Goal: Transaction & Acquisition: Purchase product/service

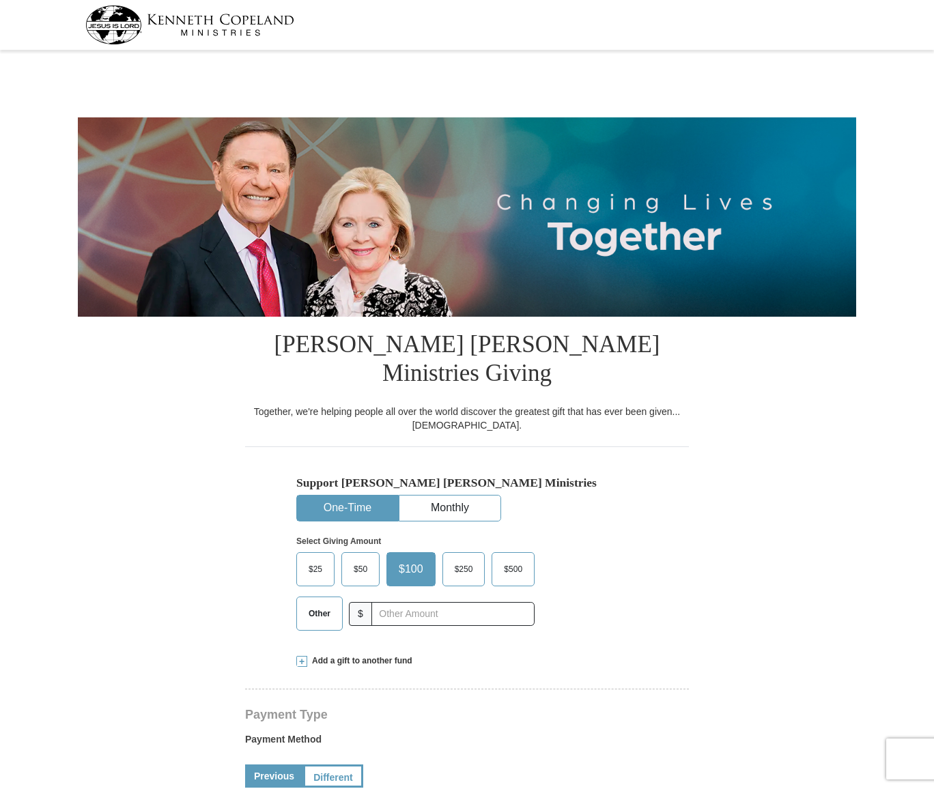
select select "FL"
click at [319, 603] on span "Other" at bounding box center [319, 613] width 35 height 20
click at [0, 0] on input "Other" at bounding box center [0, 0] width 0 height 0
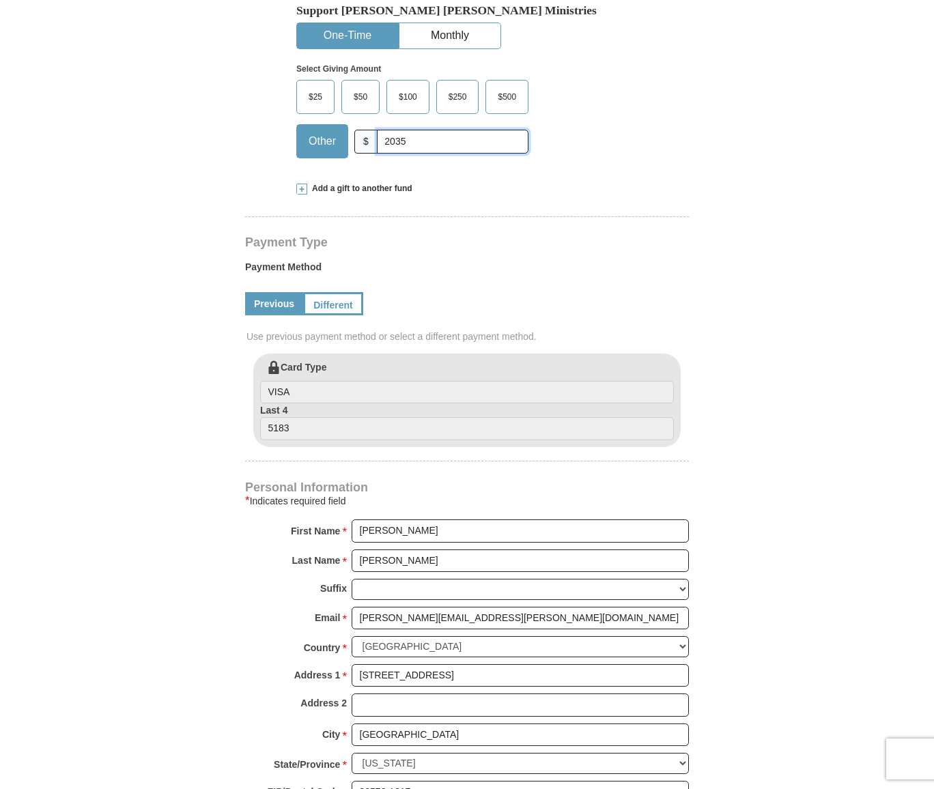
scroll to position [478, 0]
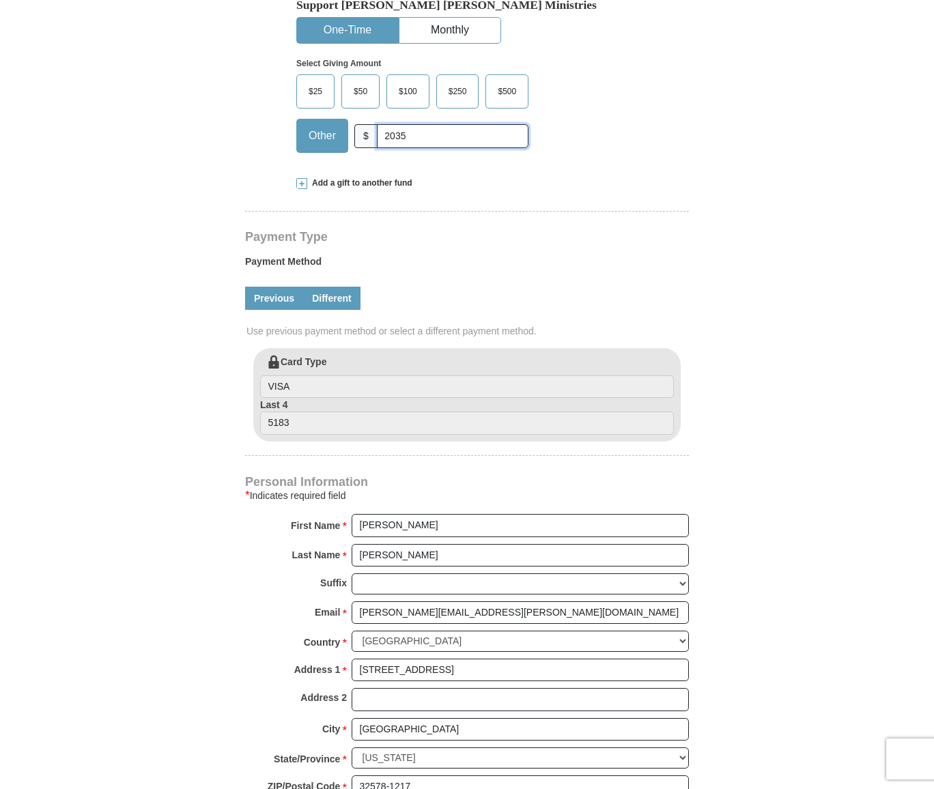
type input "2035"
click at [331, 287] on link "Different" at bounding box center [331, 298] width 57 height 23
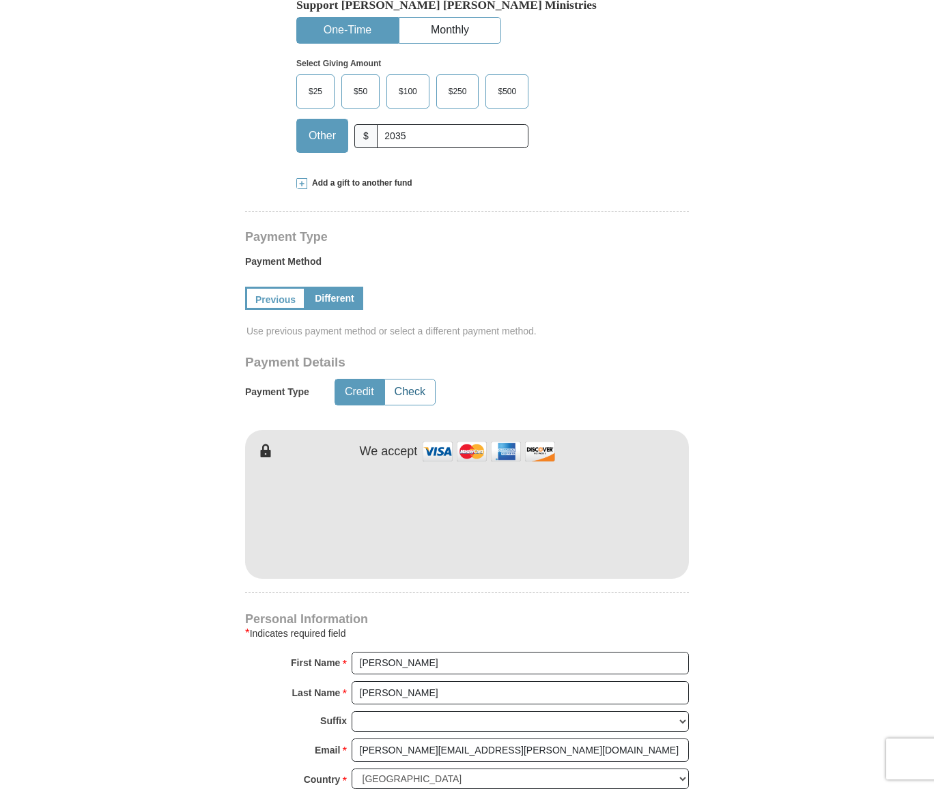
click at [423, 380] on button "Check" at bounding box center [410, 392] width 50 height 25
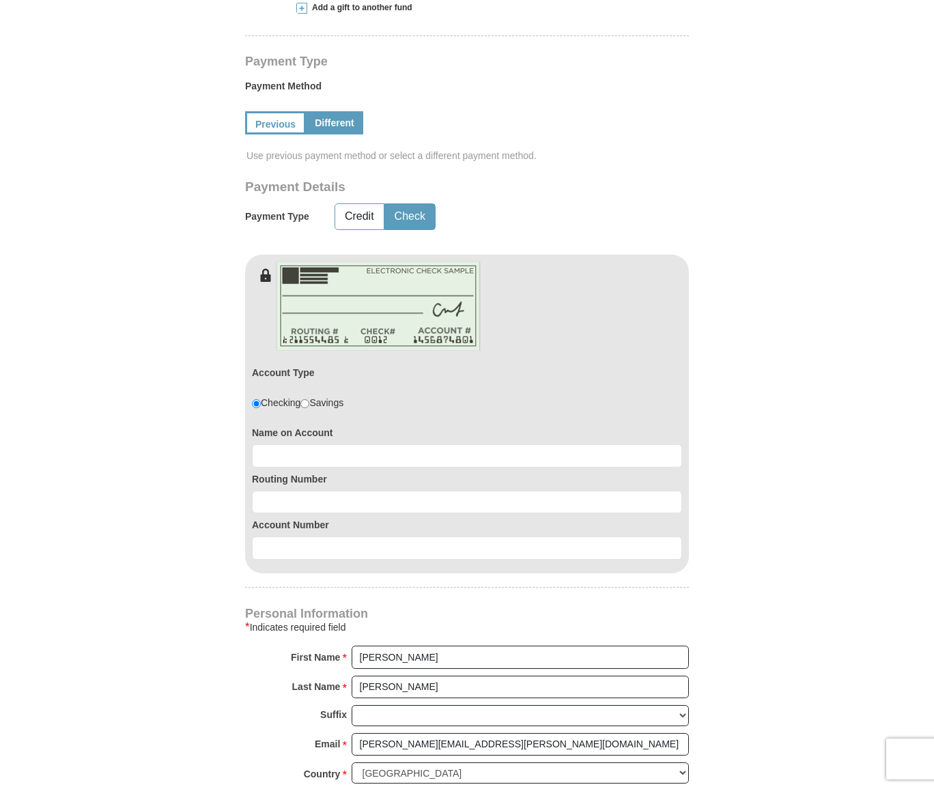
scroll to position [683, 0]
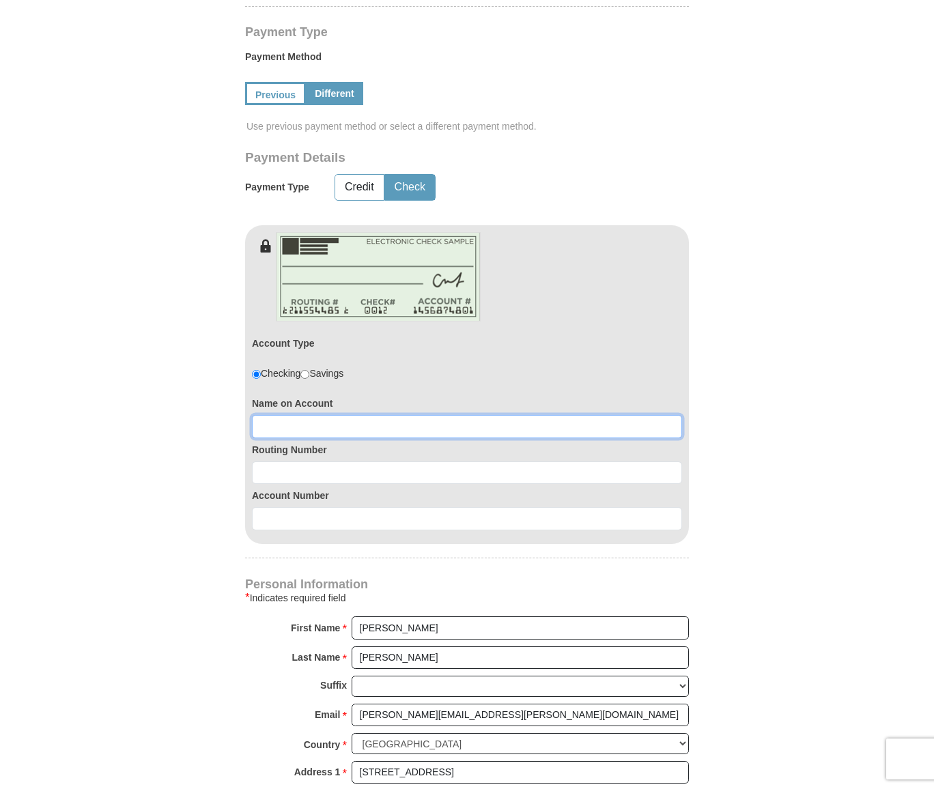
click at [302, 415] on input at bounding box center [467, 426] width 430 height 23
type input "[PERSON_NAME]"
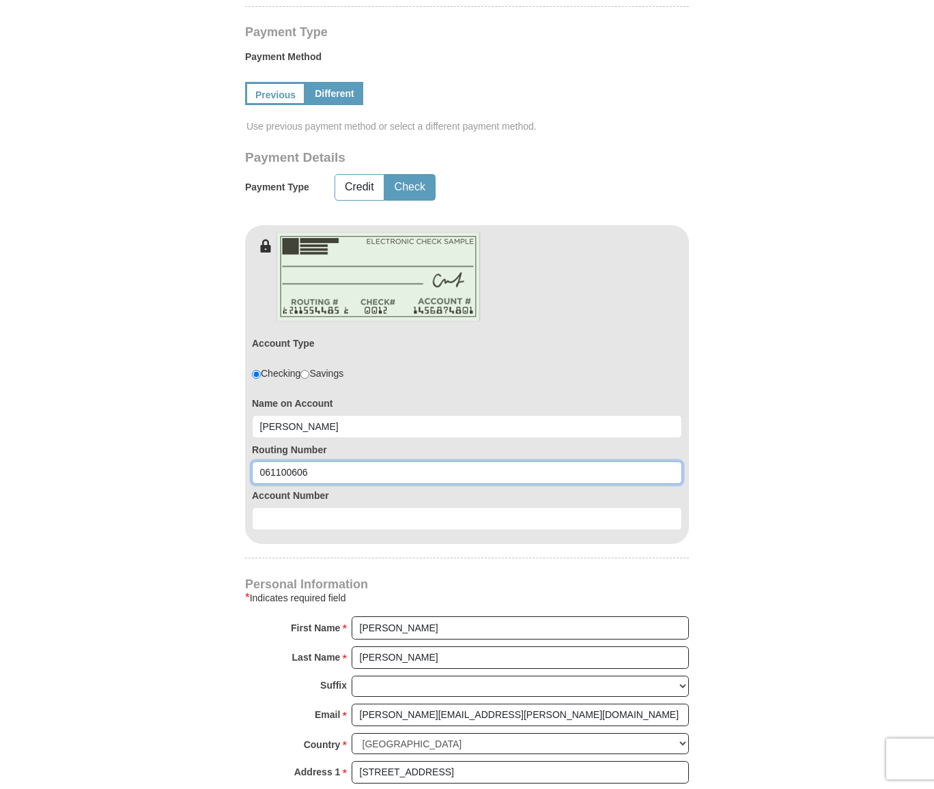
type input "061100606"
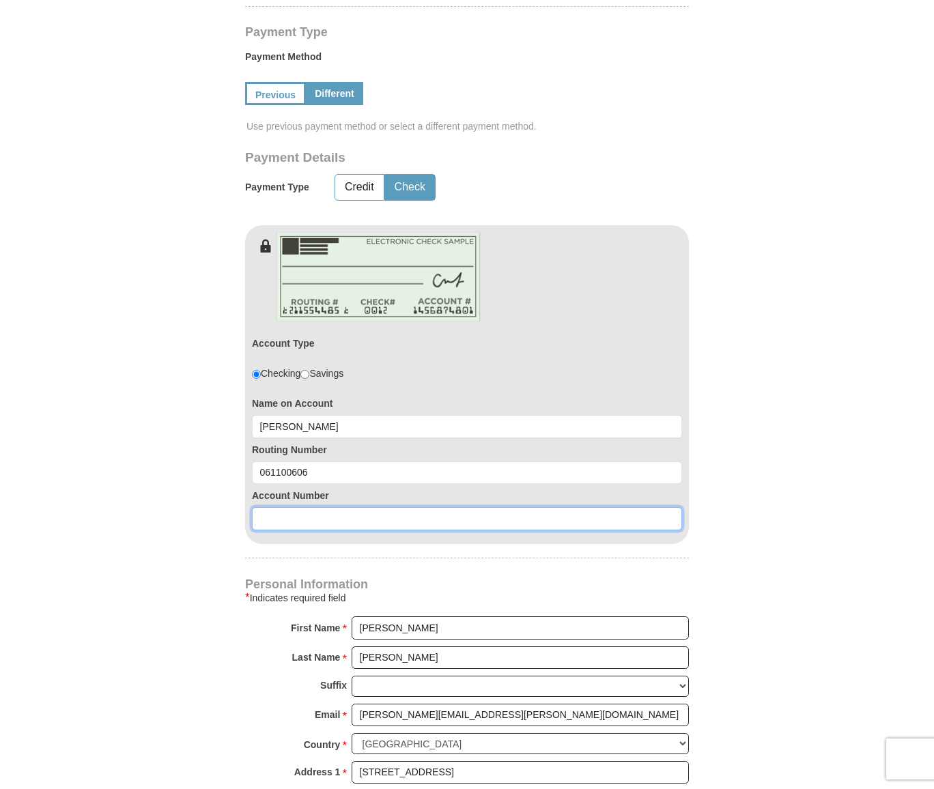
click at [284, 507] on input at bounding box center [467, 518] width 430 height 23
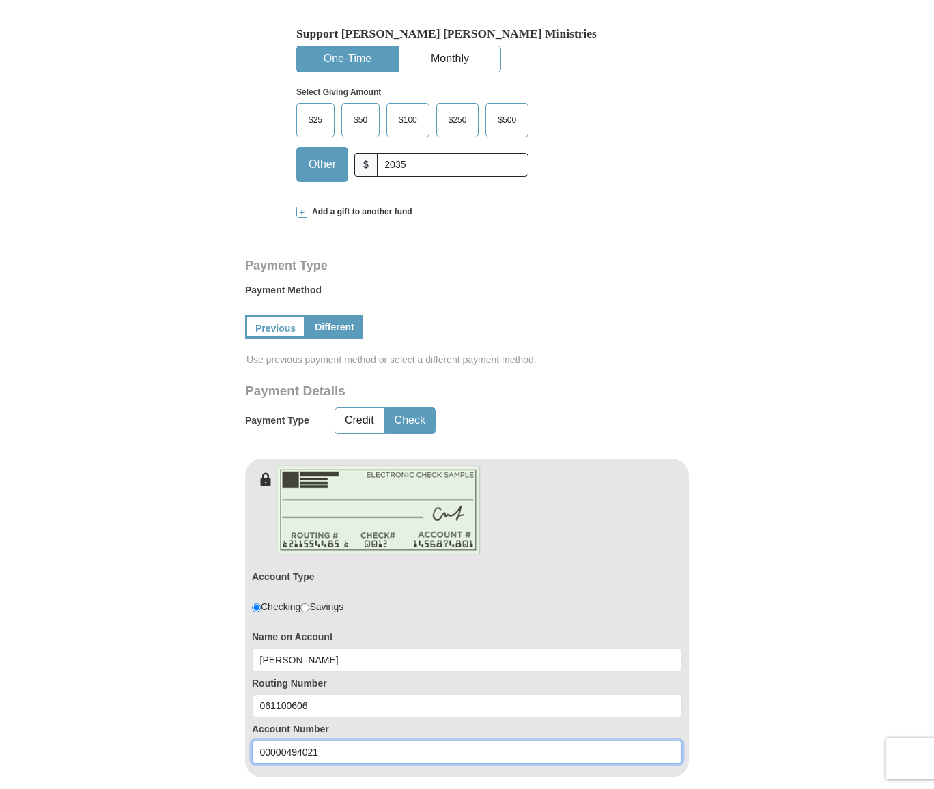
scroll to position [410, 0]
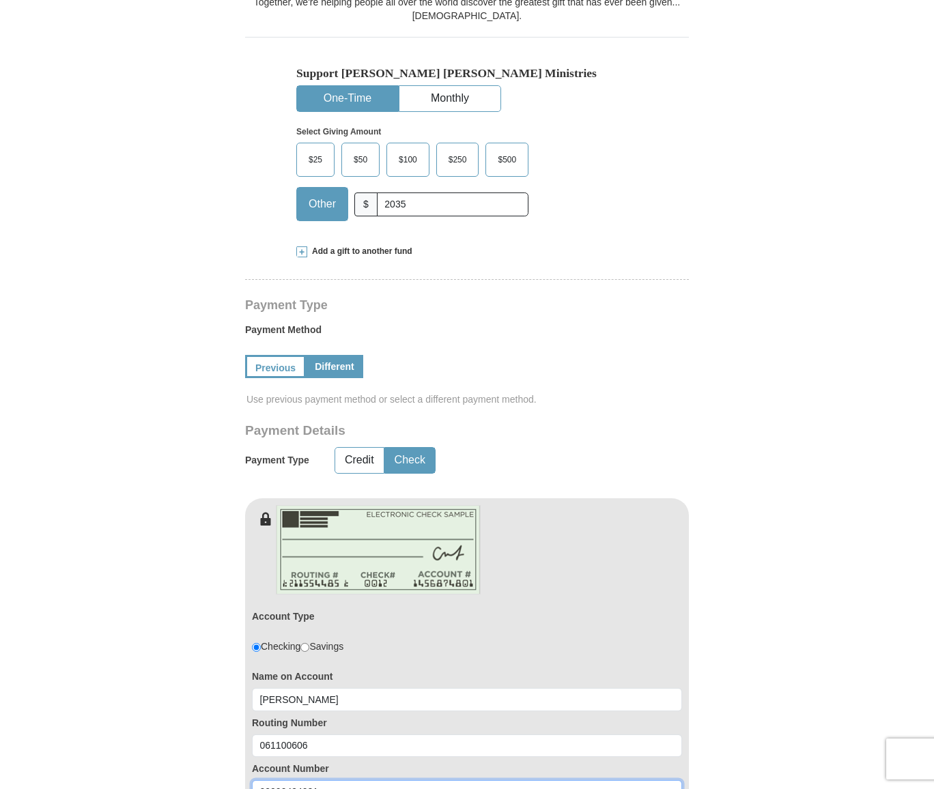
type input "00000494021"
click at [309, 246] on span "Add a gift to another fund" at bounding box center [359, 252] width 105 height 12
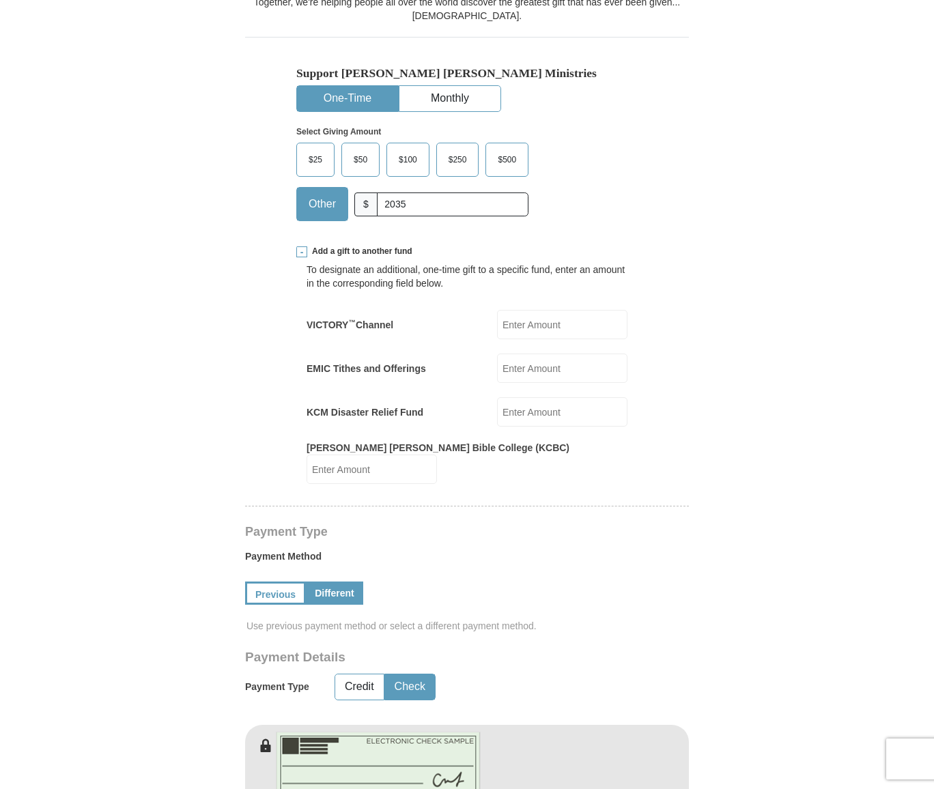
click at [304, 246] on span at bounding box center [301, 251] width 11 height 11
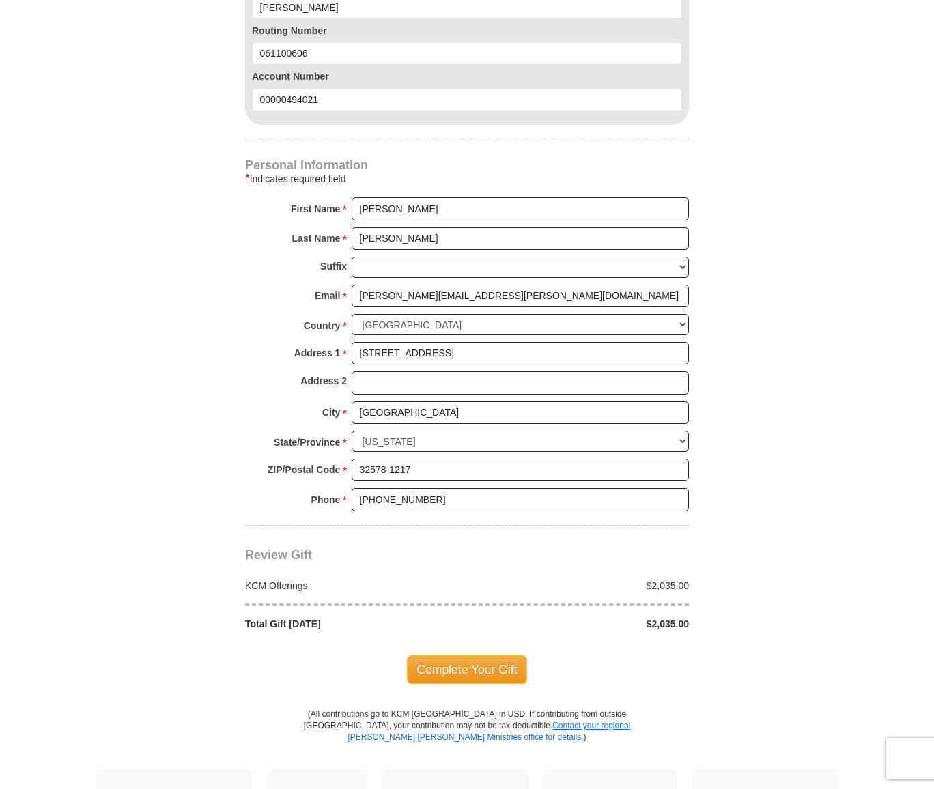
scroll to position [1229, 0]
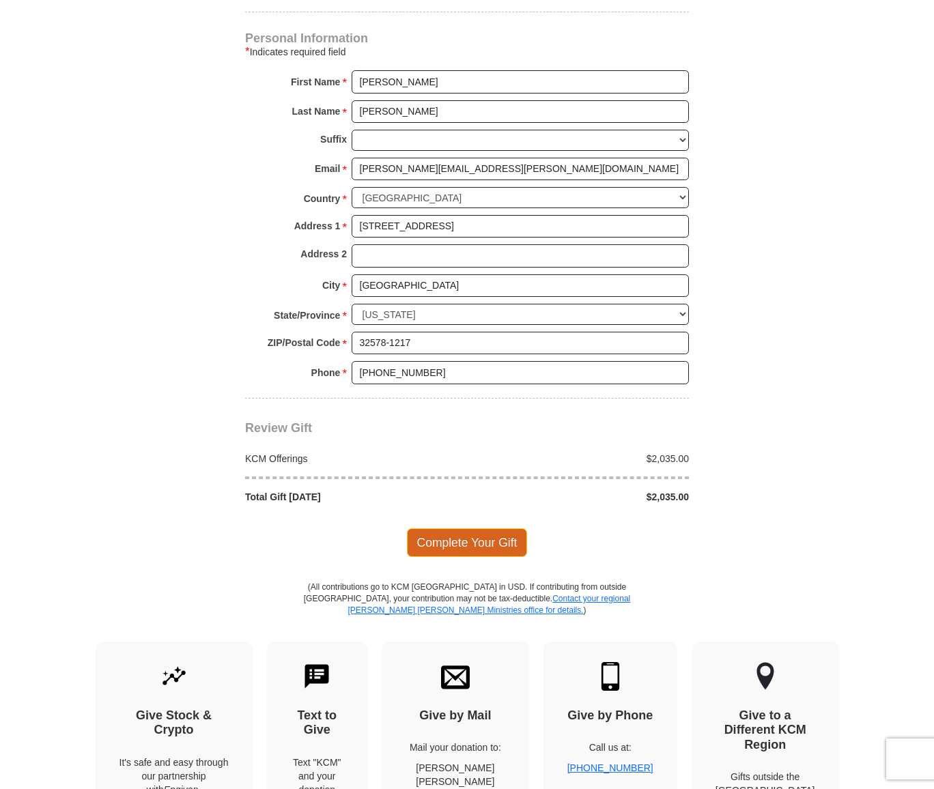
click at [489, 528] on span "Complete Your Gift" at bounding box center [467, 542] width 121 height 29
